Goal: Browse casually

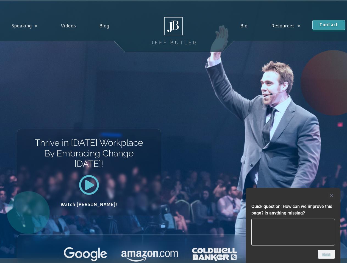
click at [173, 132] on div "Thrive in [DATE] Workplace By Embracing Change [DATE]! Watch [PERSON_NAME]!" at bounding box center [173, 130] width 347 height 258
click at [293, 196] on div at bounding box center [292, 196] width 83 height 7
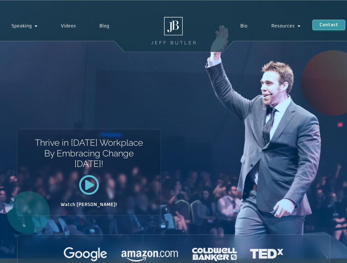
click at [326, 255] on div at bounding box center [173, 255] width 312 height 15
click at [173, 132] on div "Thrive in [DATE] Workplace By Embracing Change [DATE]! Watch [PERSON_NAME]!" at bounding box center [173, 130] width 347 height 258
